Goal: Transaction & Acquisition: Purchase product/service

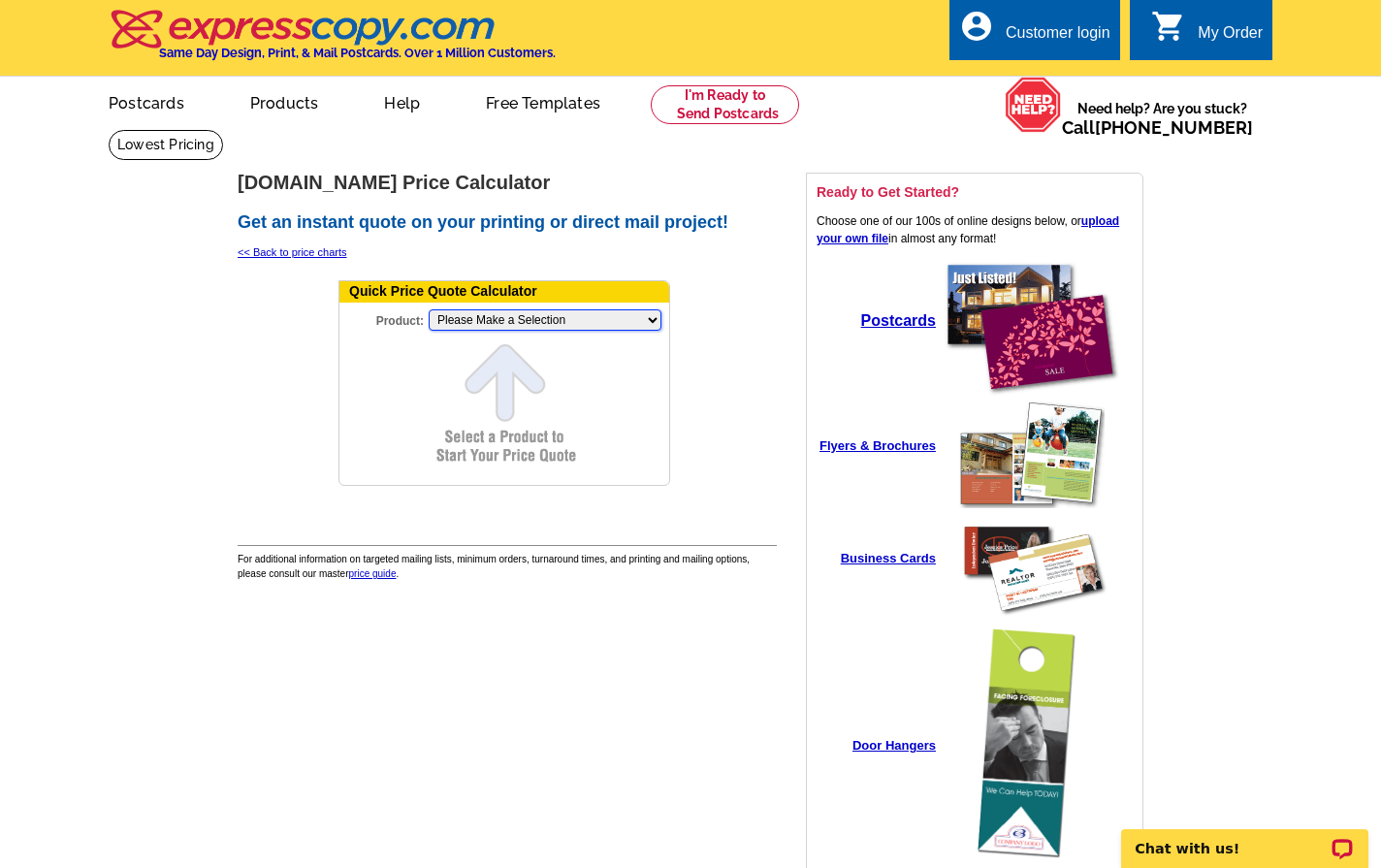
click at [493, 329] on select "Please Make a Selection Jumbo Postcard (5.5" x 8.5") Regular Postcard (4.25" x …" at bounding box center [544, 320] width 232 height 22
select select "2"
click at [428, 310] on select "Please Make a Selection Jumbo Postcard (5.5" x 8.5") Regular Postcard (4.25" x …" at bounding box center [544, 320] width 232 height 22
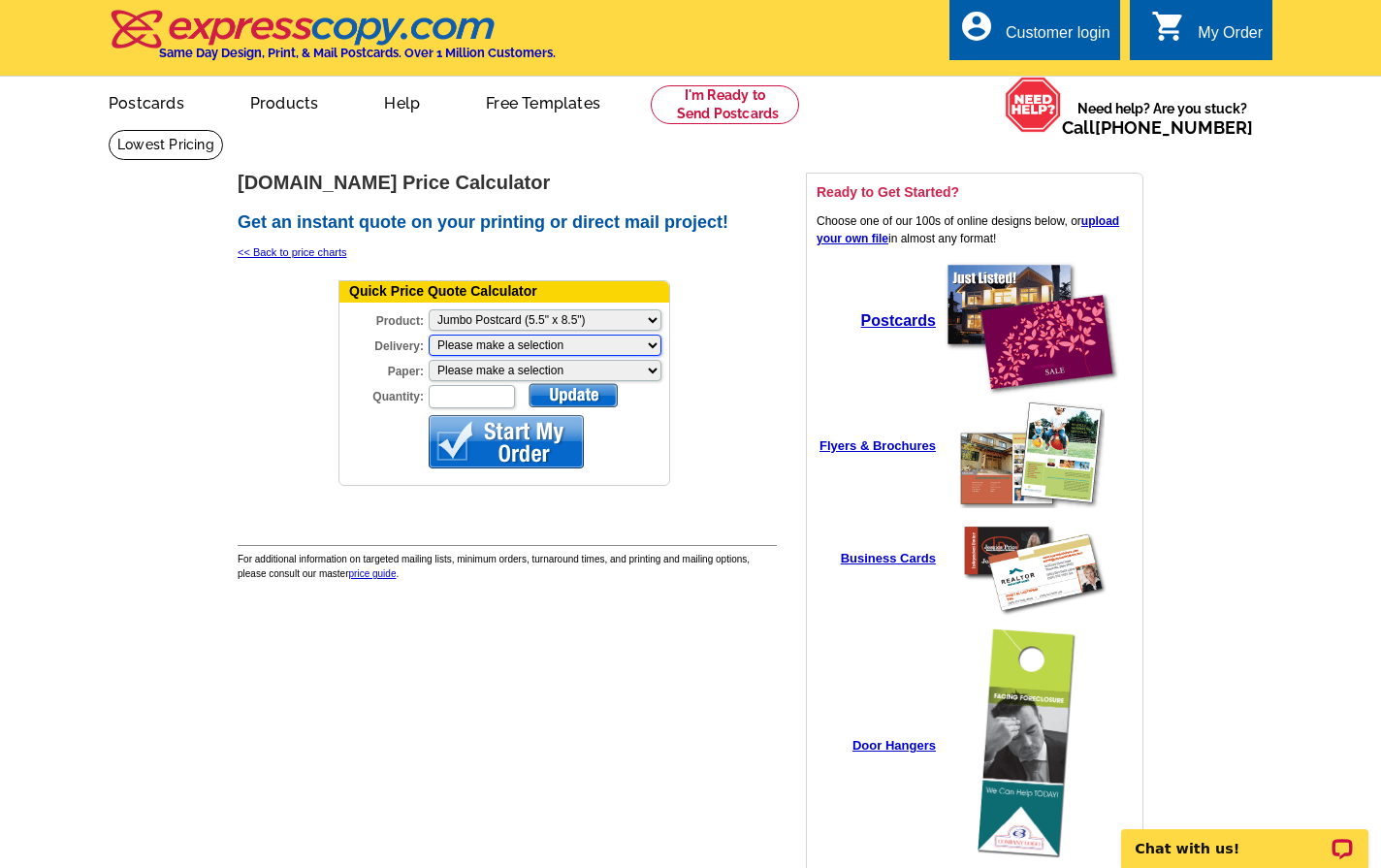
click at [522, 347] on select "Please make a selection Print + Address+USPS First Class Print-Only+Shipped To …" at bounding box center [544, 345] width 232 height 22
click at [487, 372] on select "Please make a selection Recyclable Board Magnetic Stock" at bounding box center [544, 370] width 232 height 22
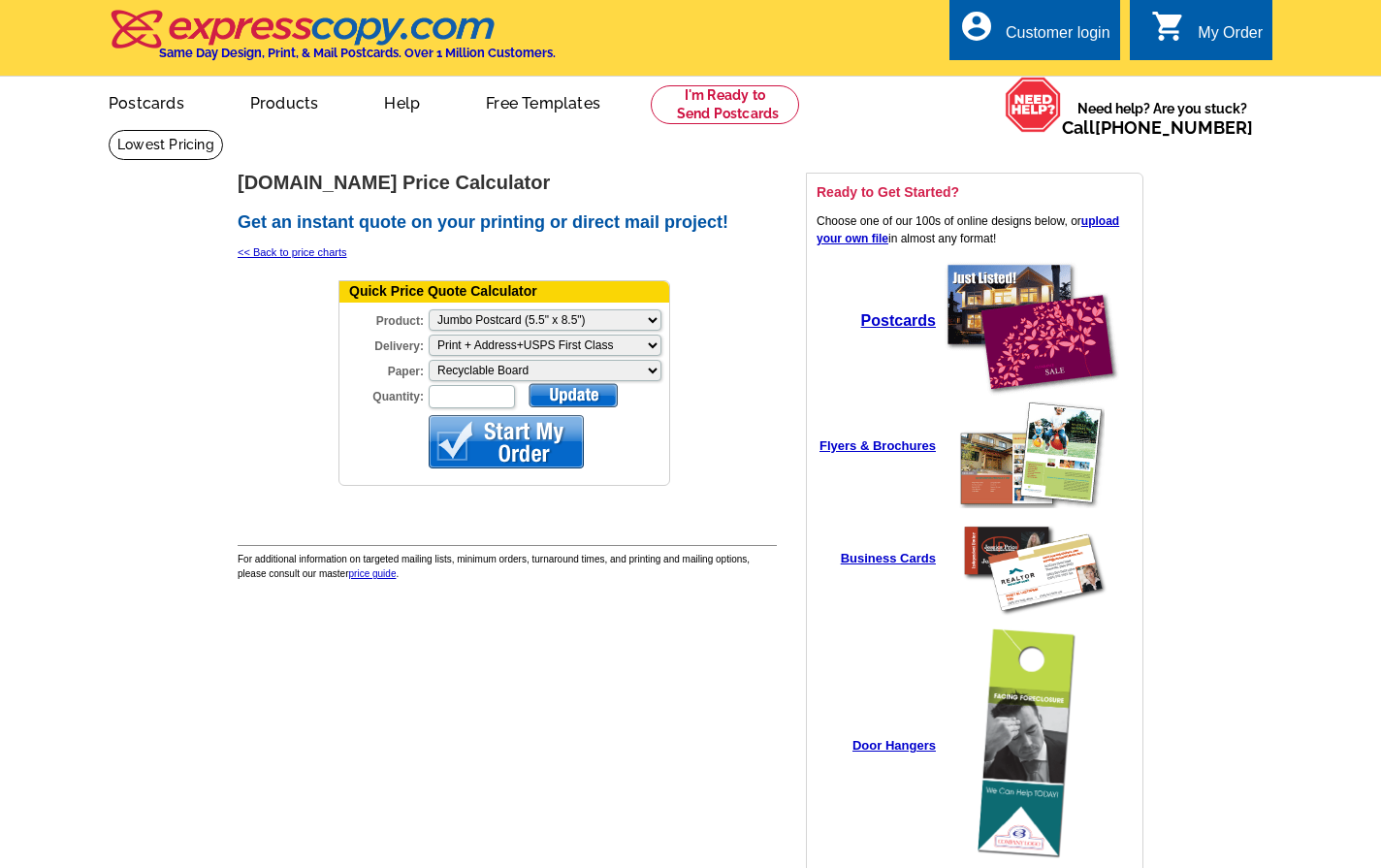
select select "3"
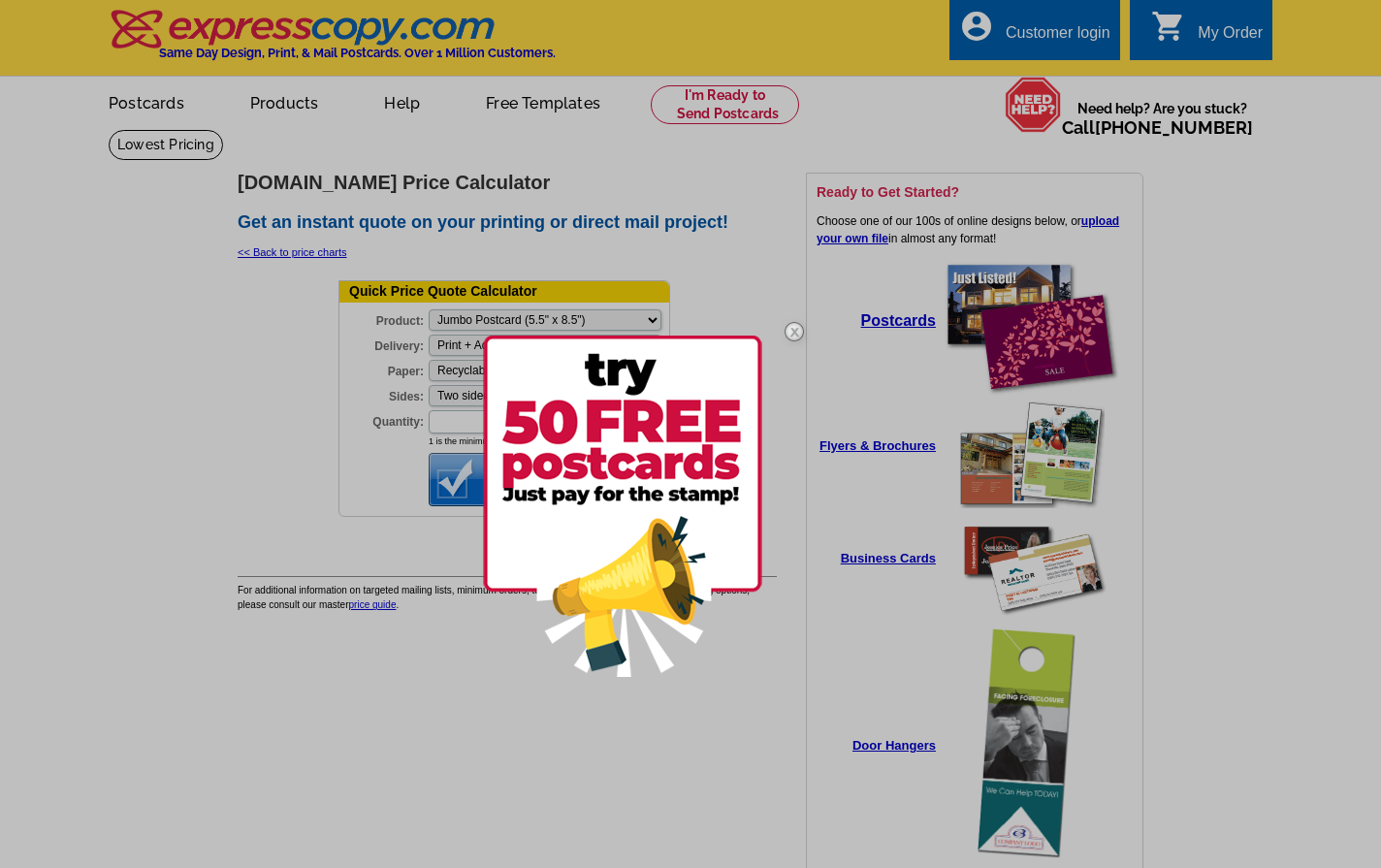
click at [790, 334] on img at bounding box center [793, 331] width 56 height 56
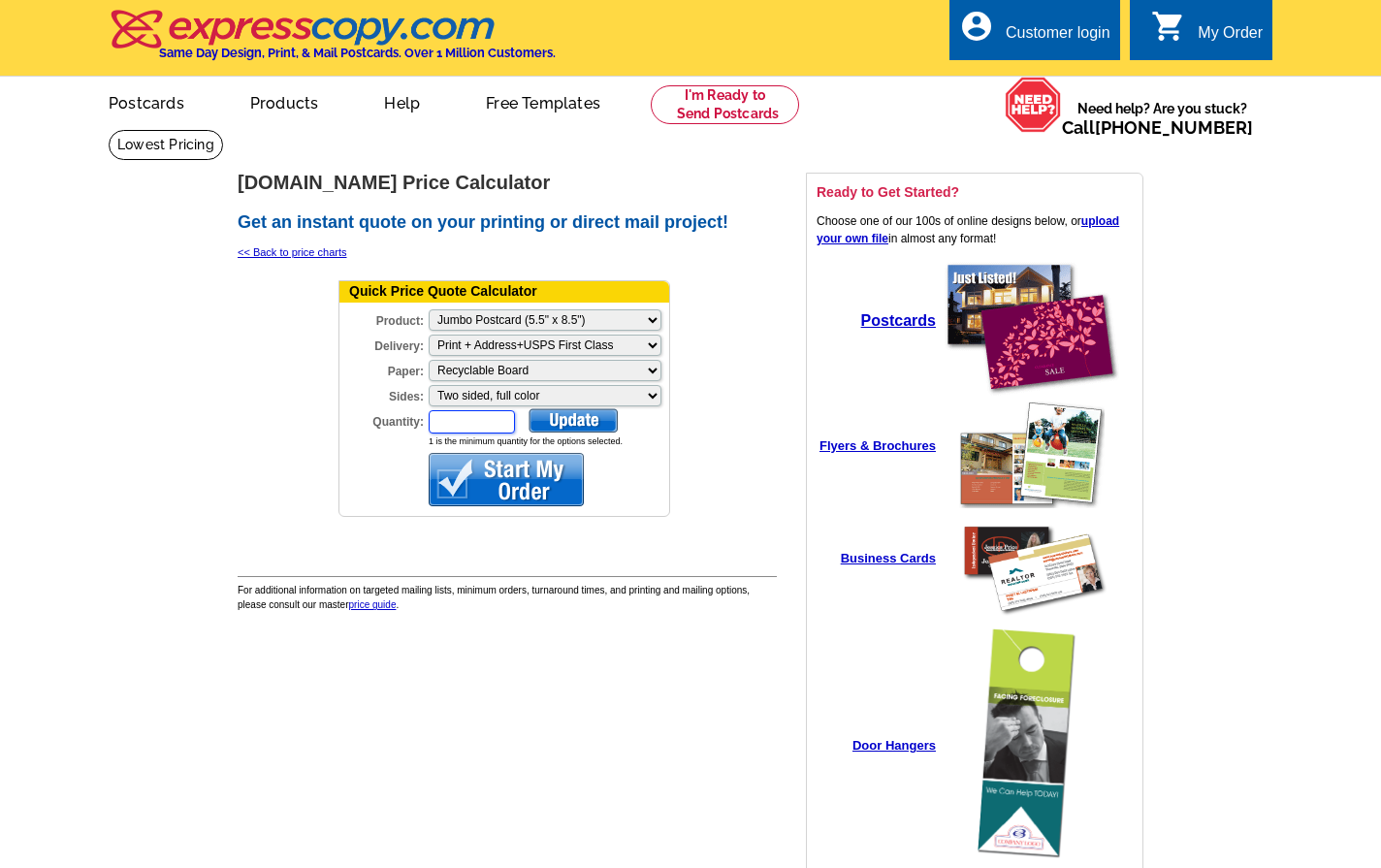
click at [485, 425] on input "Quantity:" at bounding box center [471, 422] width 87 height 24
type input "1000"
click at [564, 427] on div at bounding box center [573, 420] width 90 height 25
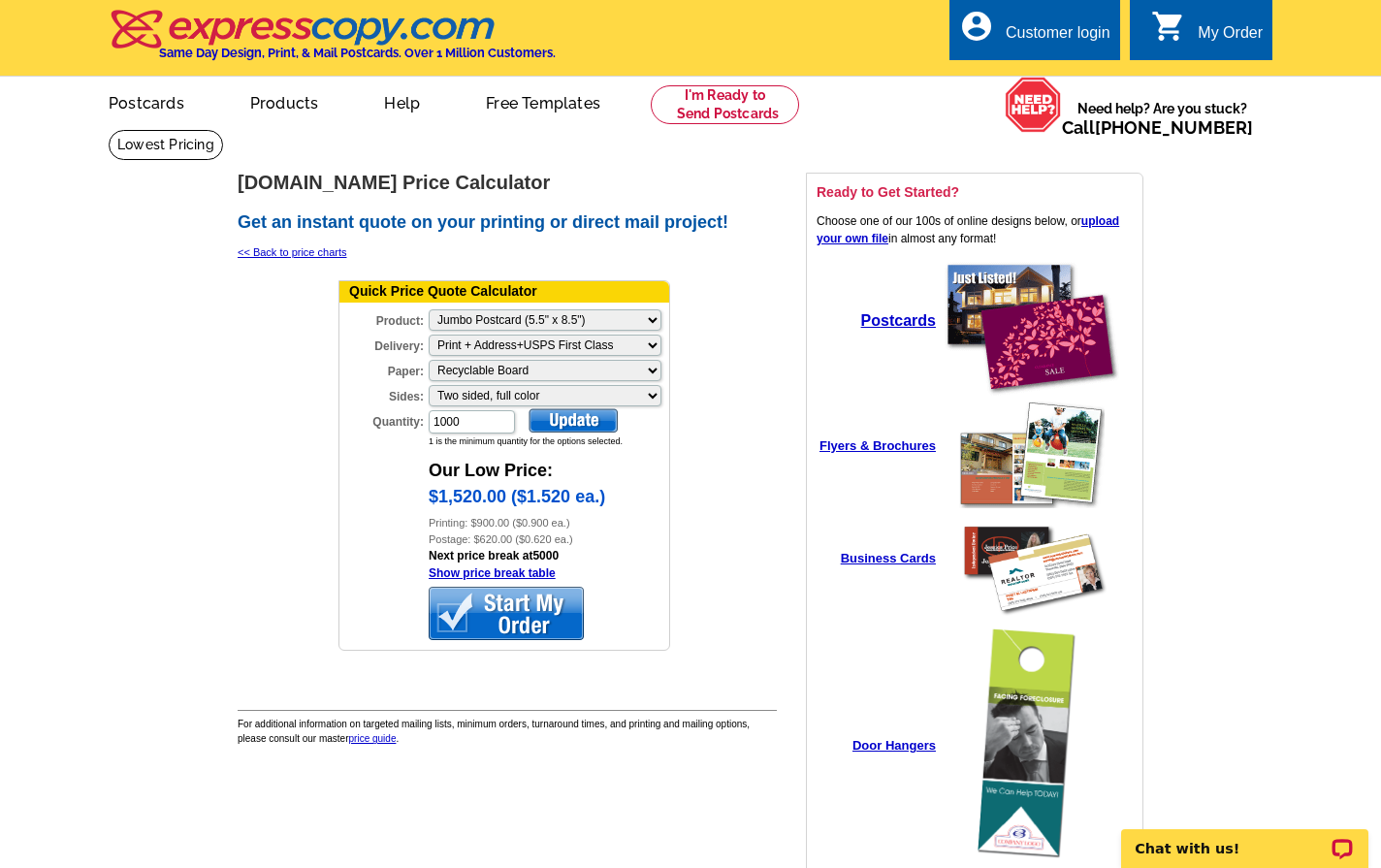
click at [149, 689] on main "expresscopy.com > Price Guide > Price Calculator expresscopy.com Price Calculat…" at bounding box center [690, 526] width 1381 height 793
click at [534, 349] on select "Please make a selection Print + Address+USPS First Class Print + Address+Shippe…" at bounding box center [544, 345] width 232 height 22
click at [605, 341] on select "Please make a selection Print + Address+USPS First Class Print + Address+Shippe…" at bounding box center [544, 345] width 232 height 22
click at [726, 401] on td at bounding box center [722, 471] width 96 height 394
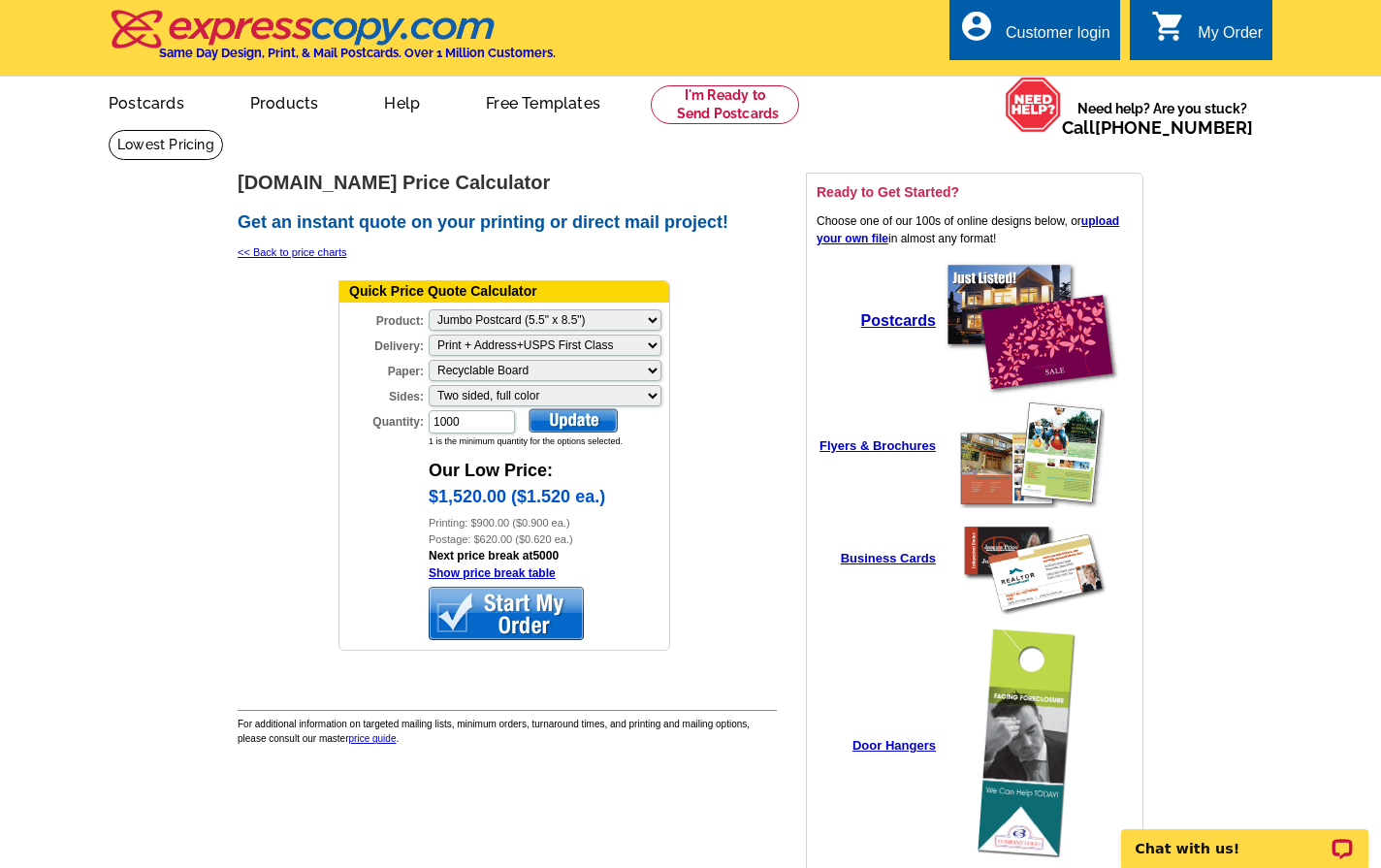
click at [501, 536] on div "Postage: $620.00 ($0.620 ea.)" at bounding box center [548, 539] width 240 height 17
click at [1209, 275] on main "expresscopy.com > Price Guide > Price Calculator expresscopy.com Price Calculat…" at bounding box center [690, 526] width 1381 height 793
click at [1275, 256] on main "expresscopy.com > Price Guide > Price Calculator expresscopy.com Price Calculat…" at bounding box center [690, 526] width 1381 height 793
